Goal: Find specific page/section

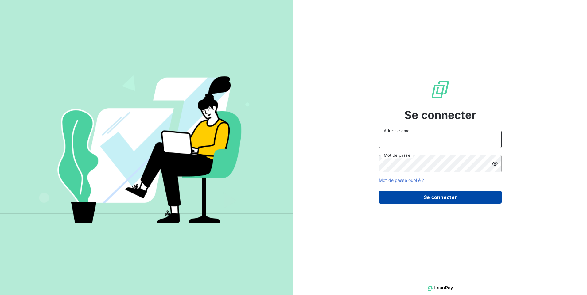
type input "[PERSON_NAME][EMAIL_ADDRESS][DOMAIN_NAME]"
click at [452, 201] on button "Se connecter" at bounding box center [440, 197] width 123 height 13
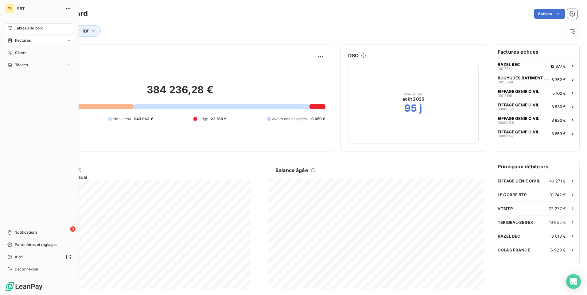
click at [18, 41] on span "Factures" at bounding box center [23, 41] width 16 height 6
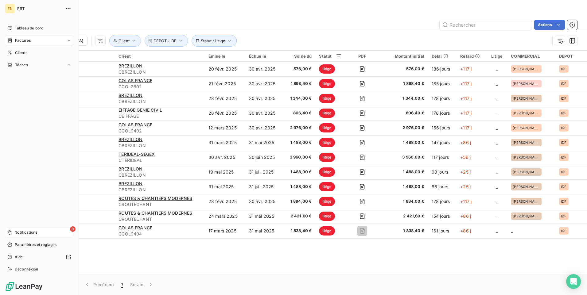
click at [15, 233] on span "Notifications" at bounding box center [25, 233] width 23 height 6
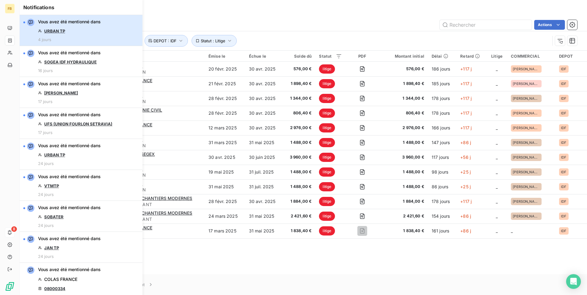
click at [103, 33] on button "Vous avez été mentionné dans URBAN TP 4 jours" at bounding box center [81, 30] width 123 height 31
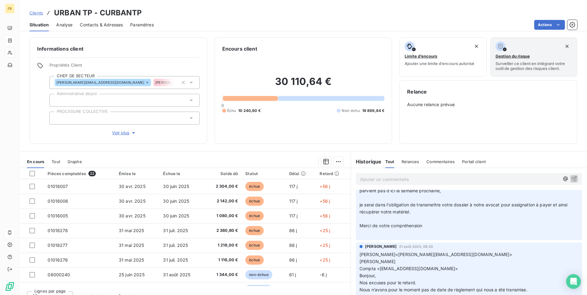
scroll to position [92, 0]
